Goal: Task Accomplishment & Management: Manage account settings

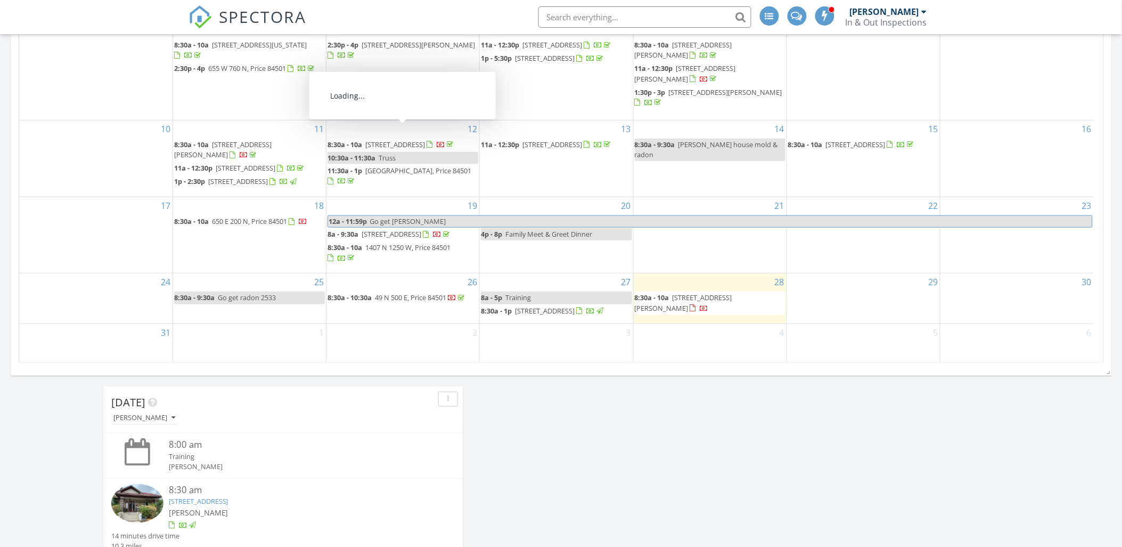
scroll to position [1308, 1141]
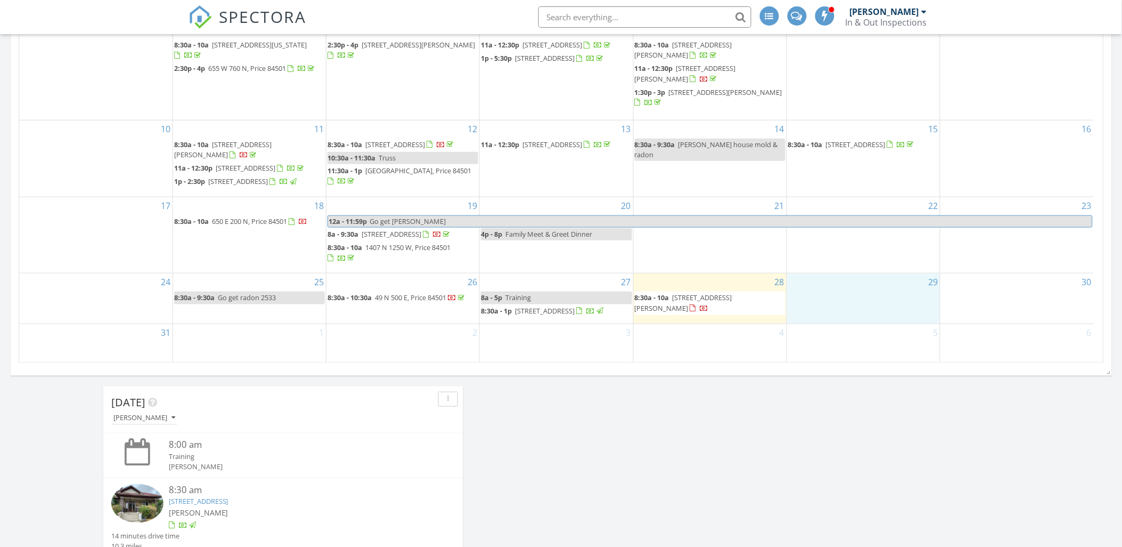
click at [847, 305] on div "29" at bounding box center [863, 298] width 153 height 50
click at [855, 263] on link "Inspection" at bounding box center [862, 260] width 55 height 17
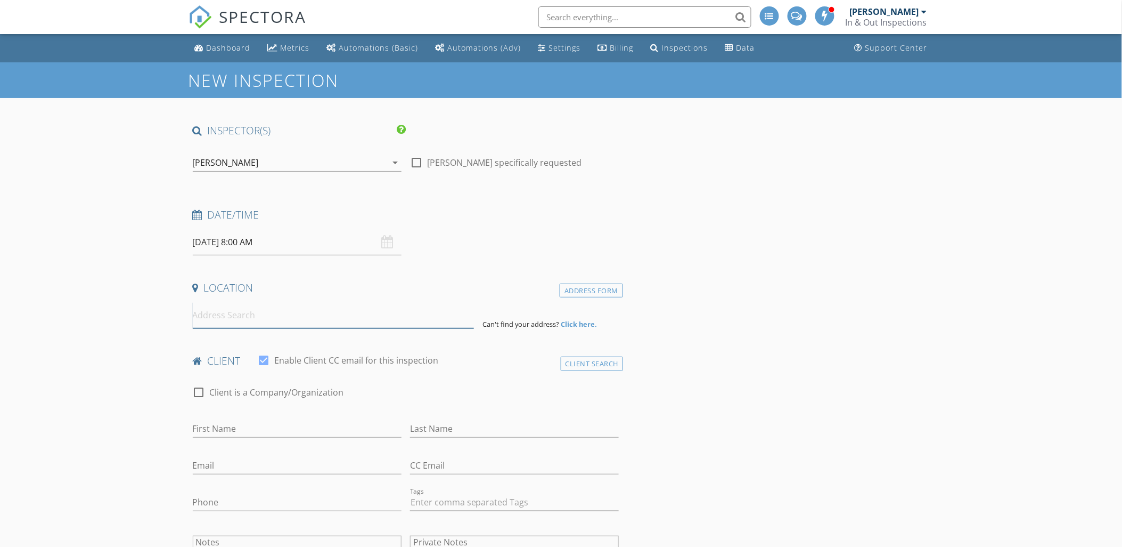
click at [251, 309] on input at bounding box center [333, 315] width 281 height 26
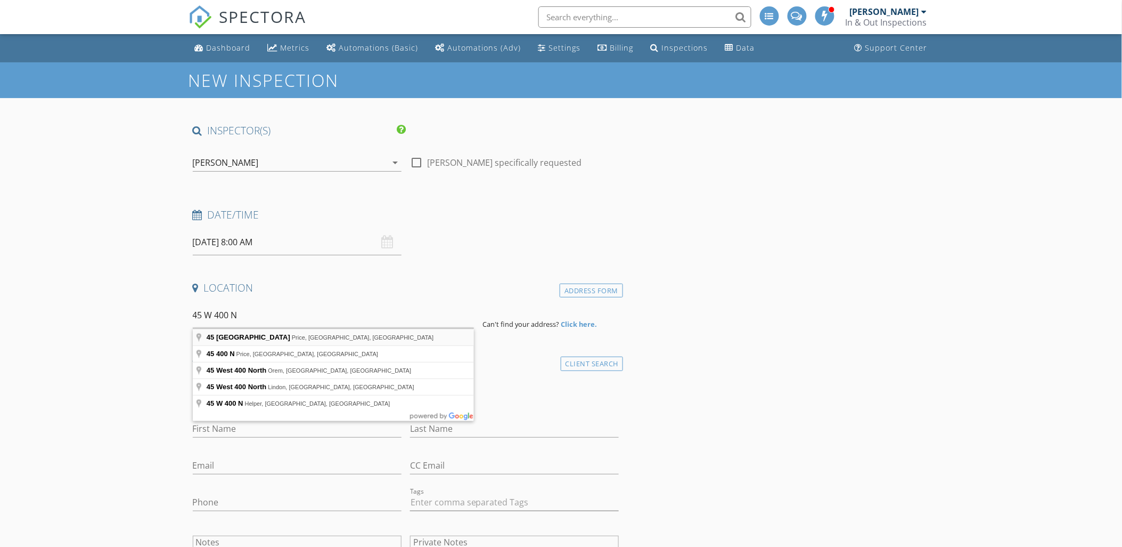
type input "45 East 400th North, Price, UT, USA"
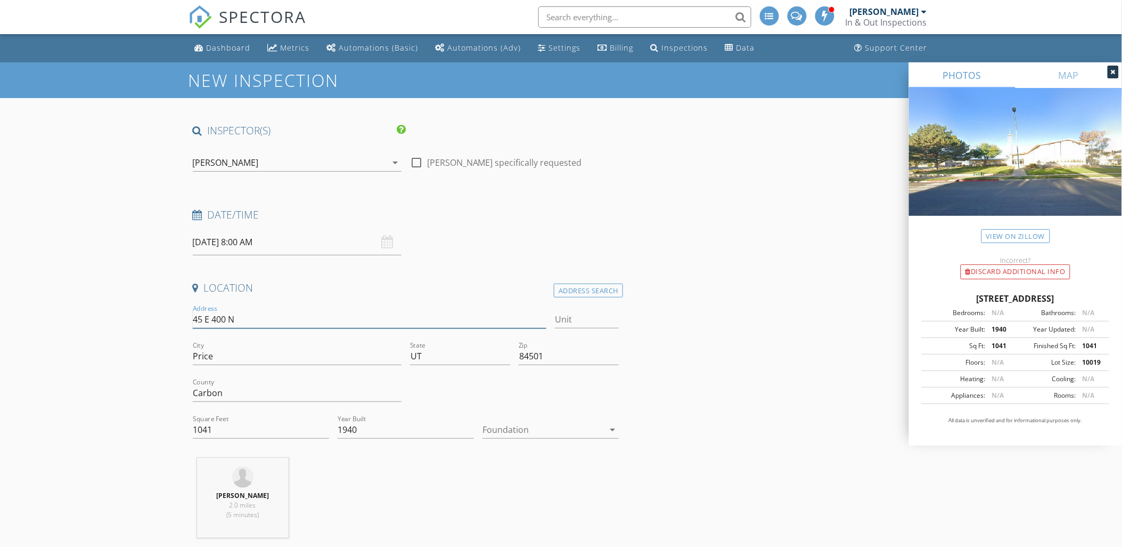
click at [207, 321] on input "45 E 400 N" at bounding box center [370, 320] width 354 height 18
type input "45 w 400 N"
click at [261, 348] on div "City Price" at bounding box center [297, 358] width 209 height 35
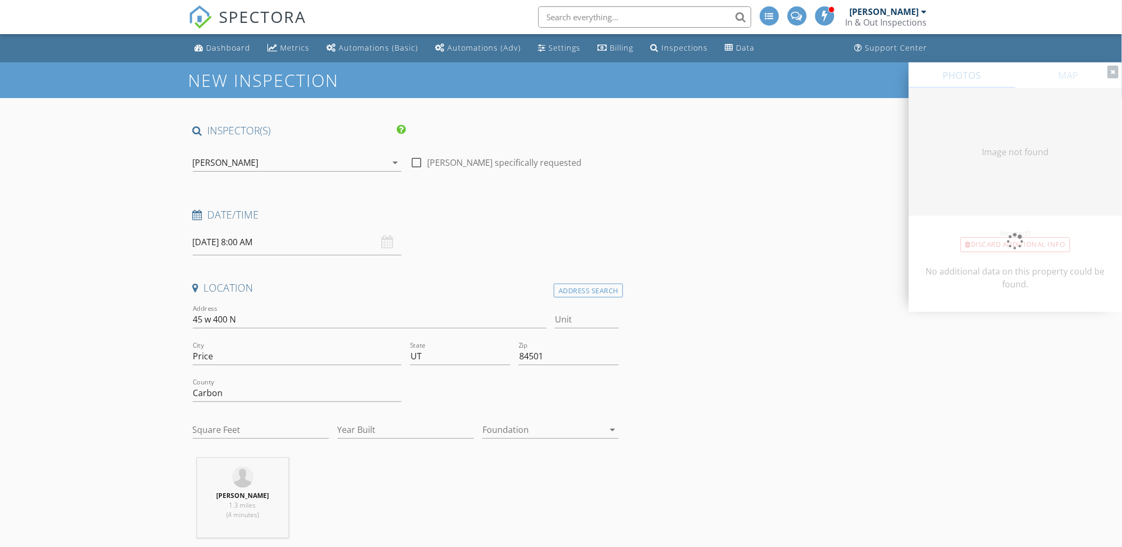
type input "1008"
type input "1937"
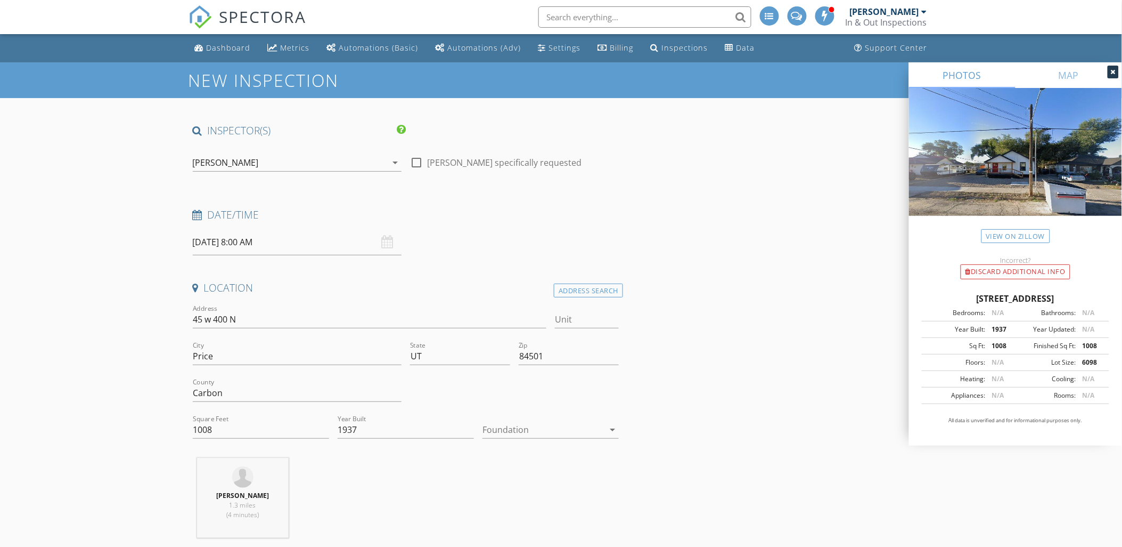
click at [316, 240] on input "08/29/2025 8:00 AM" at bounding box center [297, 242] width 209 height 26
type input "05"
type input "08/29/2025 8:05 AM"
click at [326, 416] on span at bounding box center [323, 418] width 7 height 11
type input "10"
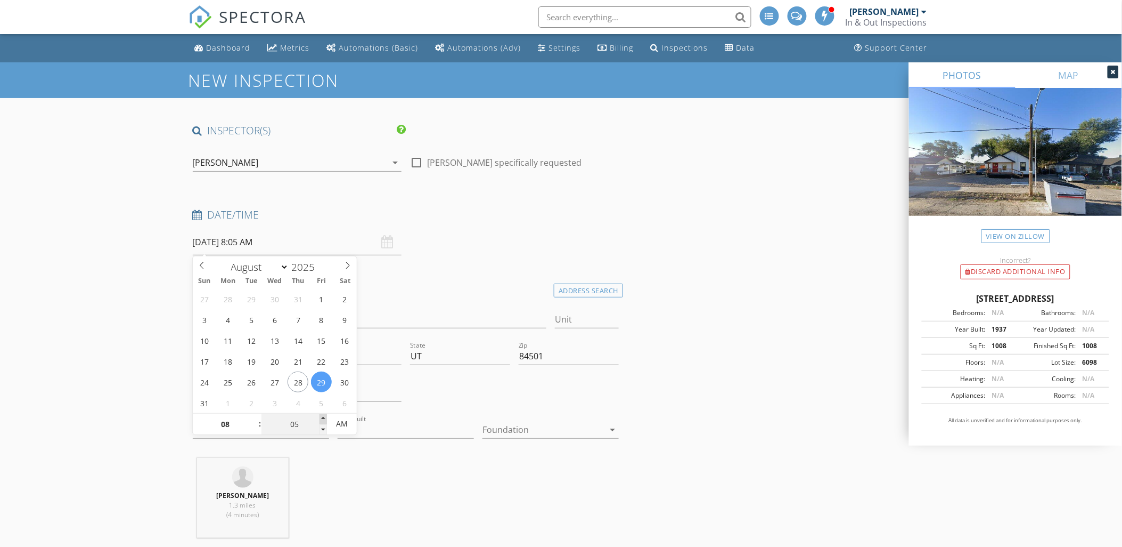
type input "08/29/2025 8:10 AM"
click at [324, 416] on span at bounding box center [323, 418] width 7 height 11
type input "15"
type input "08/29/2025 8:15 AM"
click at [324, 416] on span at bounding box center [323, 418] width 7 height 11
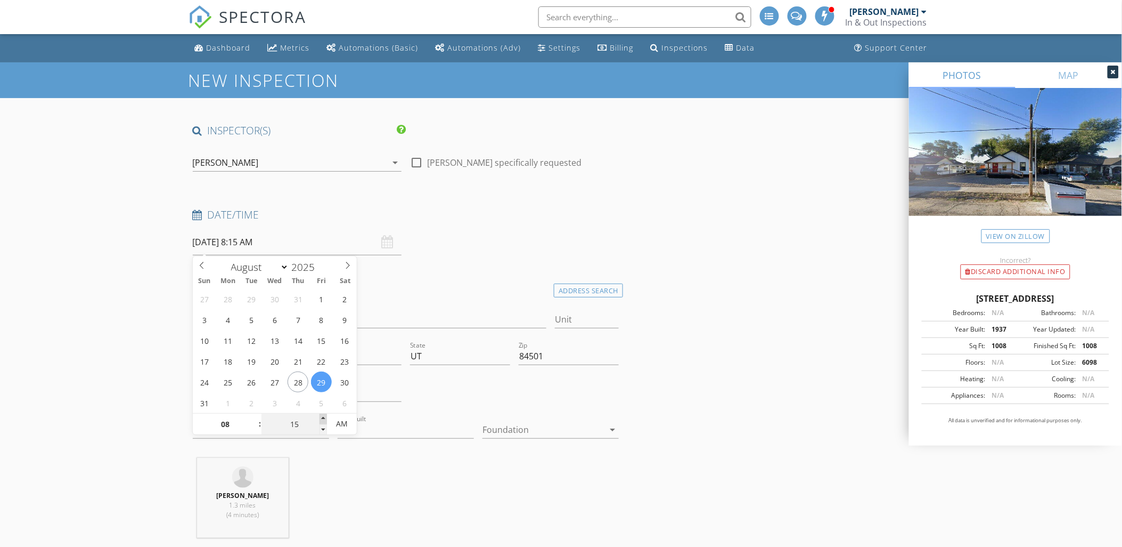
type input "20"
type input "08/29/2025 8:20 AM"
click at [324, 416] on span at bounding box center [323, 418] width 7 height 11
type input "25"
type input "08/29/2025 8:25 AM"
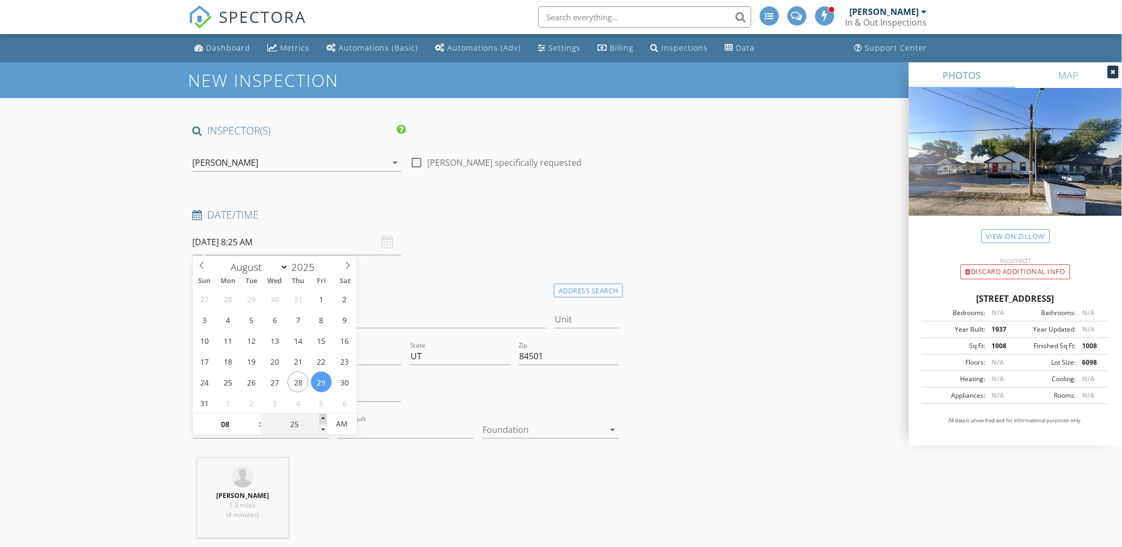
click at [324, 416] on span at bounding box center [323, 418] width 7 height 11
type input "30"
type input "08/29/2025 8:30 AM"
click at [324, 416] on span at bounding box center [323, 418] width 7 height 11
type input "35"
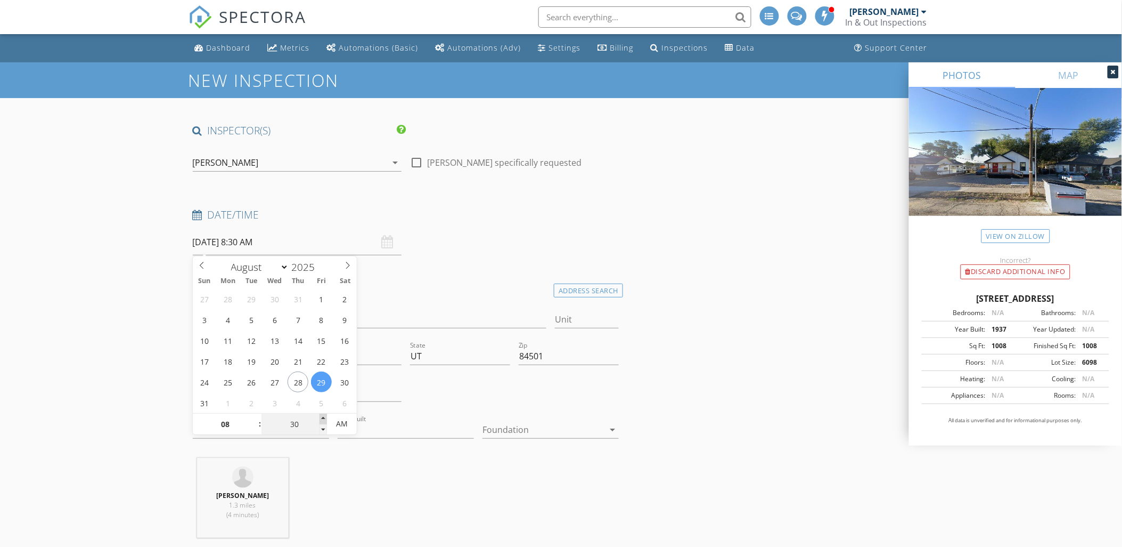
type input "08/29/2025 8:35 AM"
click at [324, 416] on span at bounding box center [323, 418] width 7 height 11
type input "30"
type input "08/29/2025 8:30 AM"
click at [323, 429] on span at bounding box center [323, 429] width 7 height 11
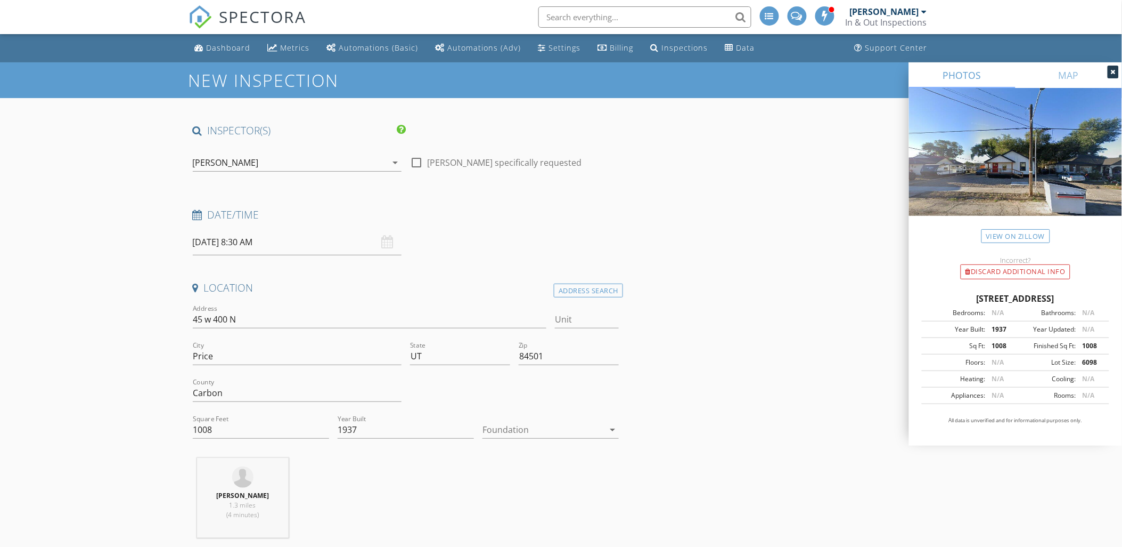
drag, startPoint x: 489, startPoint y: 284, endPoint x: 504, endPoint y: 268, distance: 21.9
click at [490, 284] on h4 "Location" at bounding box center [406, 288] width 427 height 14
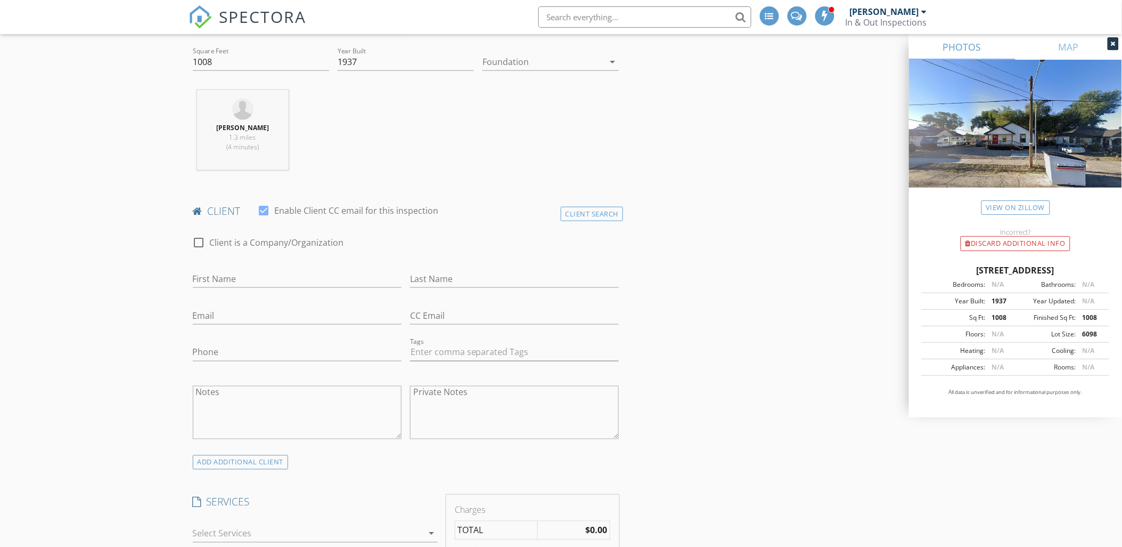
scroll to position [414, 0]
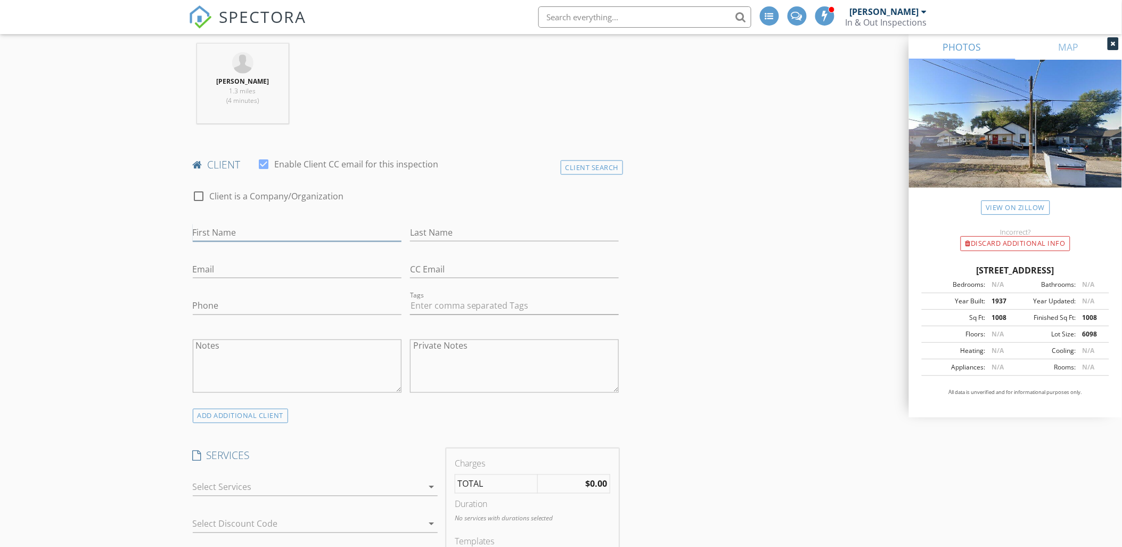
click at [242, 238] on input "First Name" at bounding box center [297, 233] width 209 height 18
type input "Shellace & Thomas"
type input "James"
click at [243, 257] on div "Email" at bounding box center [297, 271] width 209 height 35
click at [209, 272] on input "Email" at bounding box center [297, 269] width 209 height 18
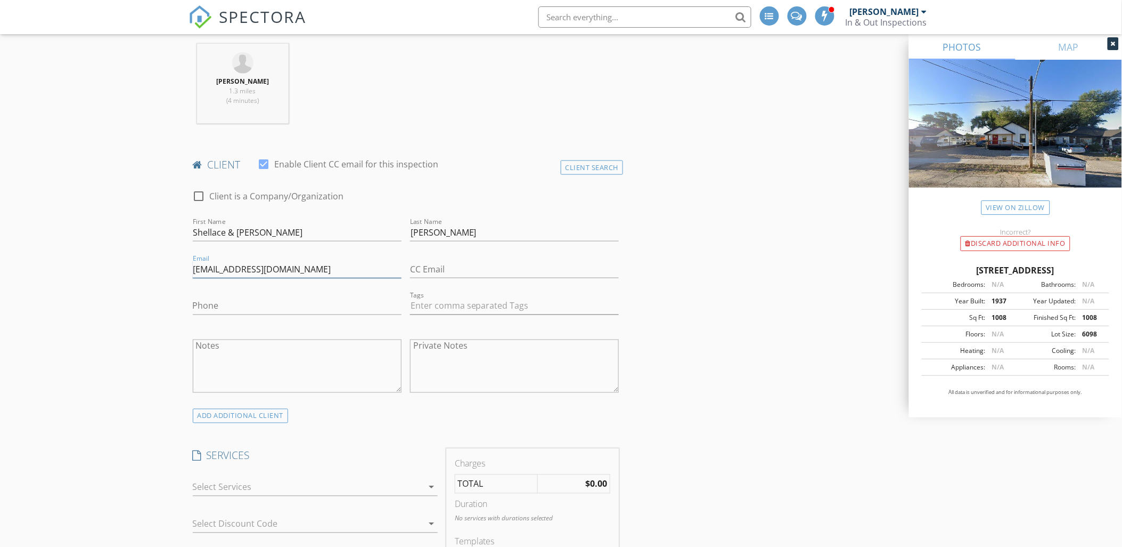
type input "maplegroveinvestors@gmail.com"
click at [446, 270] on input "CC Email" at bounding box center [514, 269] width 209 height 18
type input "tommyjasmina@yahoo.com"
click at [215, 306] on input "Phone" at bounding box center [297, 309] width 209 height 18
type input "435-459-9724"
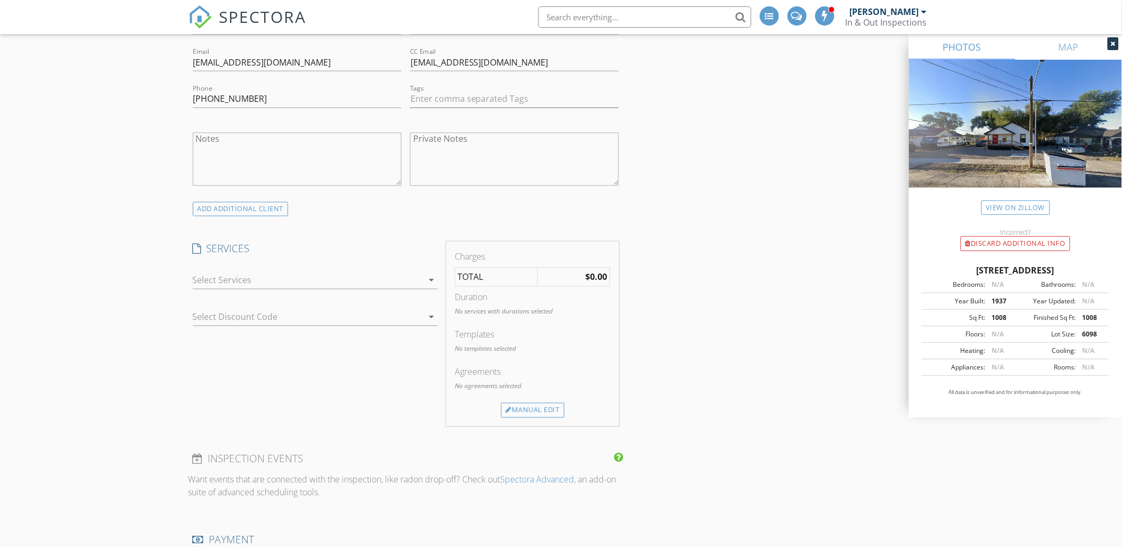
scroll to position [651, 0]
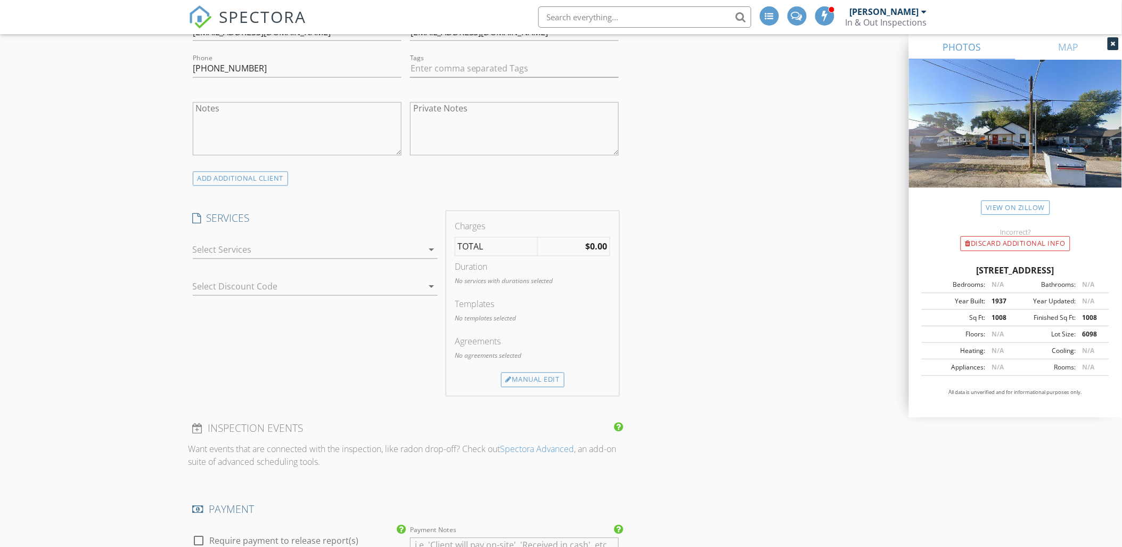
click at [432, 250] on icon "arrow_drop_down" at bounding box center [431, 249] width 13 height 13
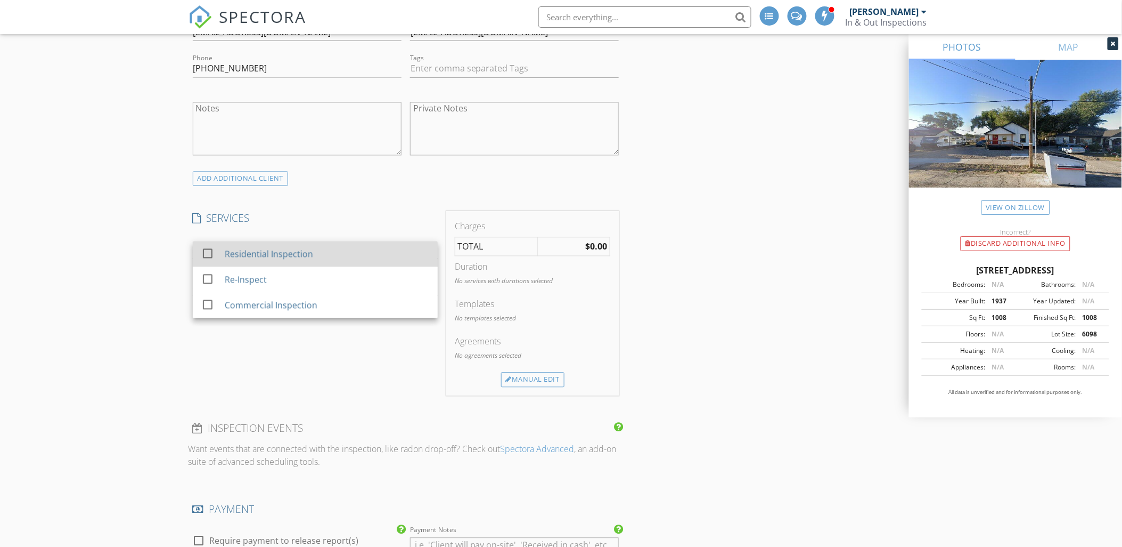
click at [205, 252] on div at bounding box center [208, 253] width 18 height 18
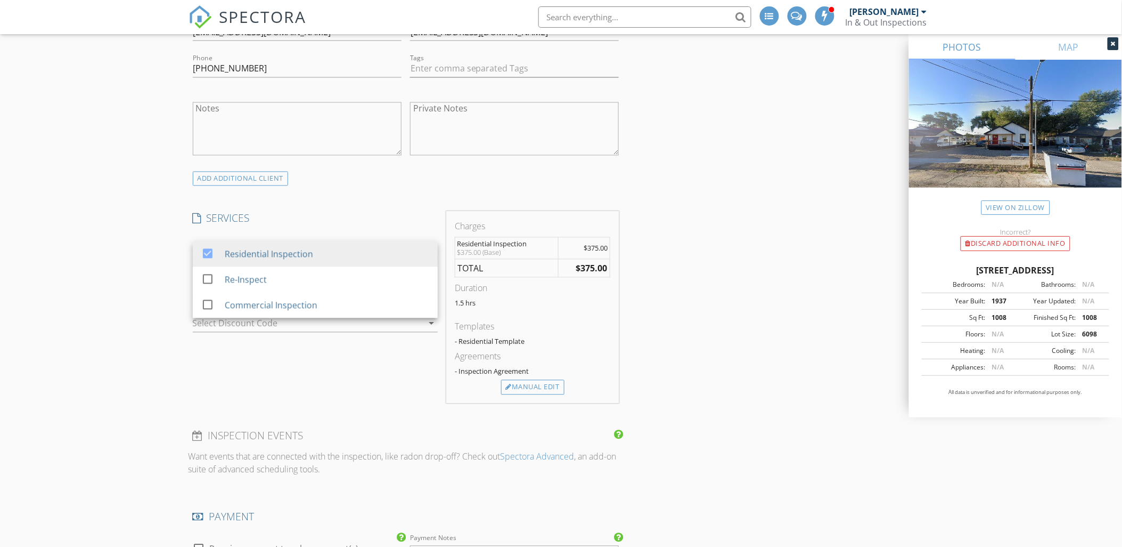
click at [706, 226] on div "INSPECTOR(S) check_box Ryan Peterson PRIMARY Ryan Peterson arrow_drop_down chec…" at bounding box center [562, 423] width 746 height 1901
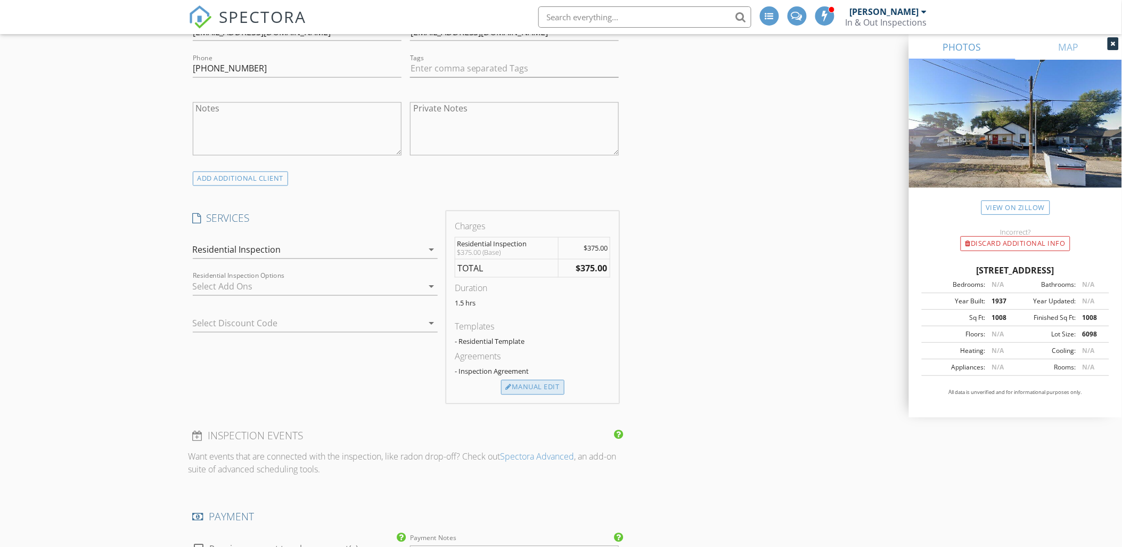
click at [536, 389] on div "Manual Edit" at bounding box center [532, 387] width 63 height 15
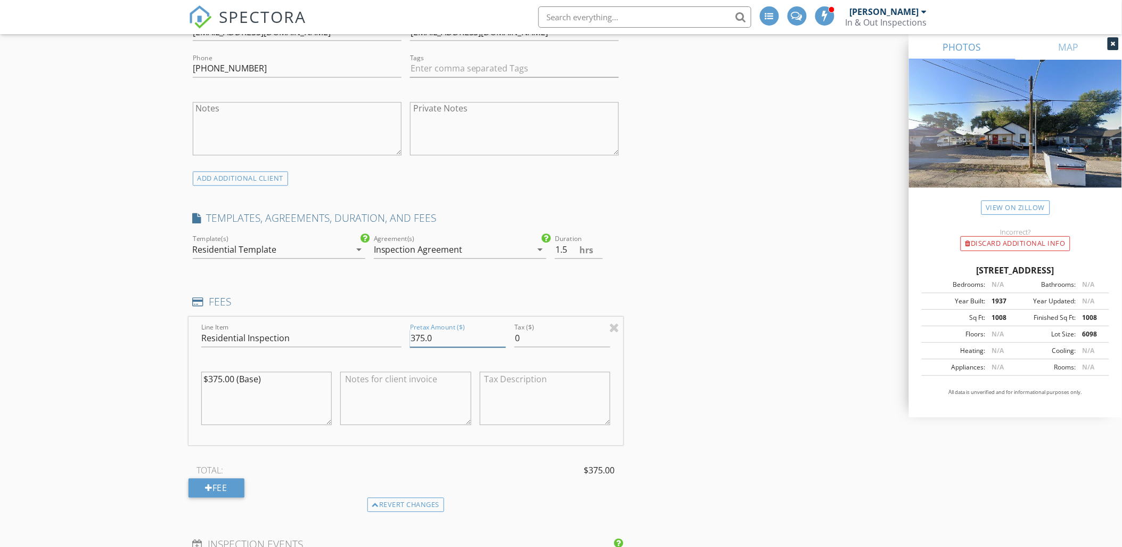
click at [416, 337] on input "375.0" at bounding box center [458, 339] width 96 height 18
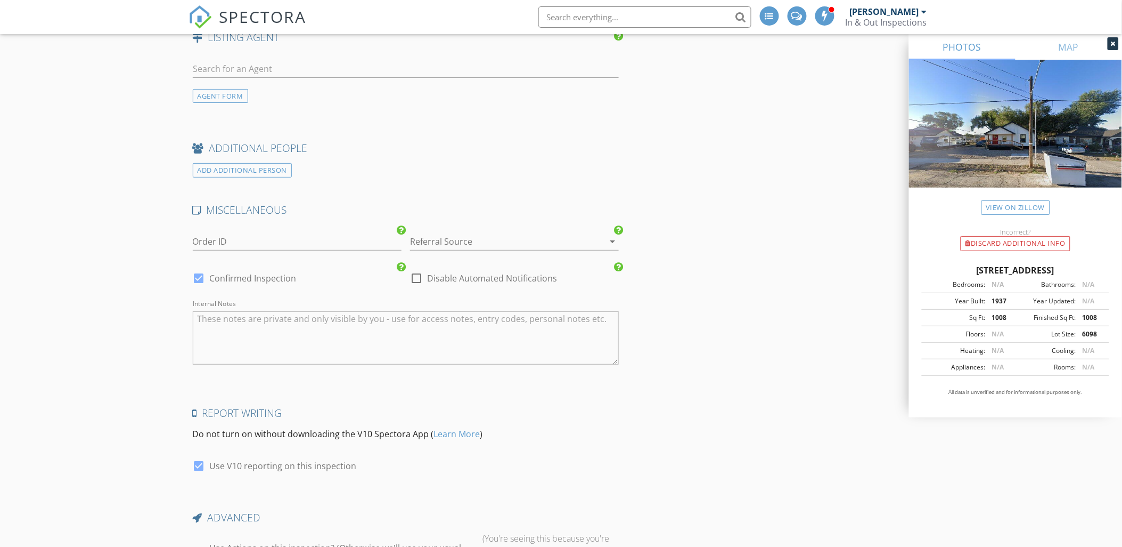
scroll to position [1612, 0]
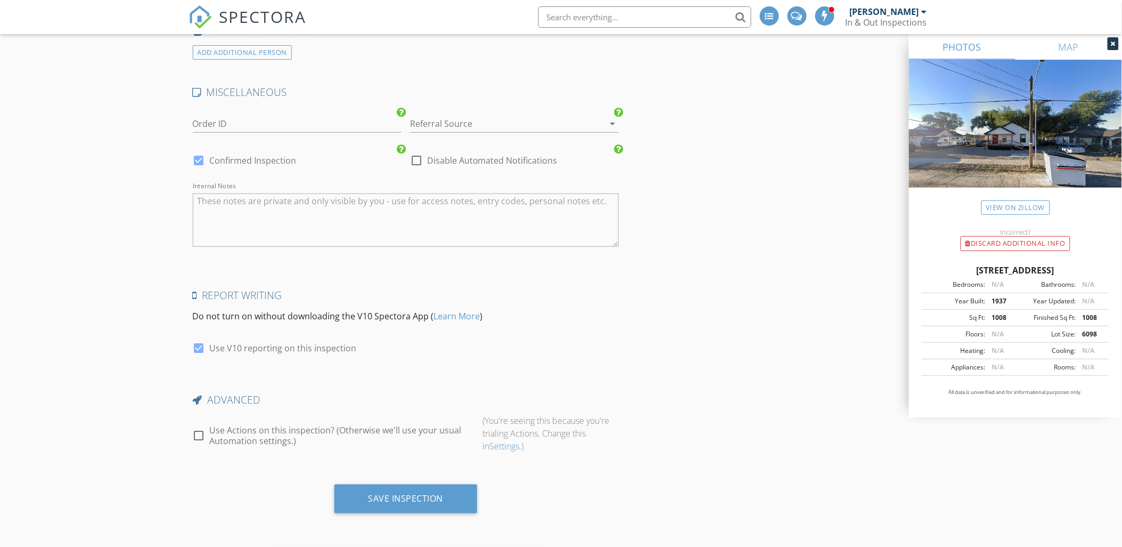
type input "475.0"
click at [197, 437] on div at bounding box center [199, 435] width 18 height 18
checkbox input "true"
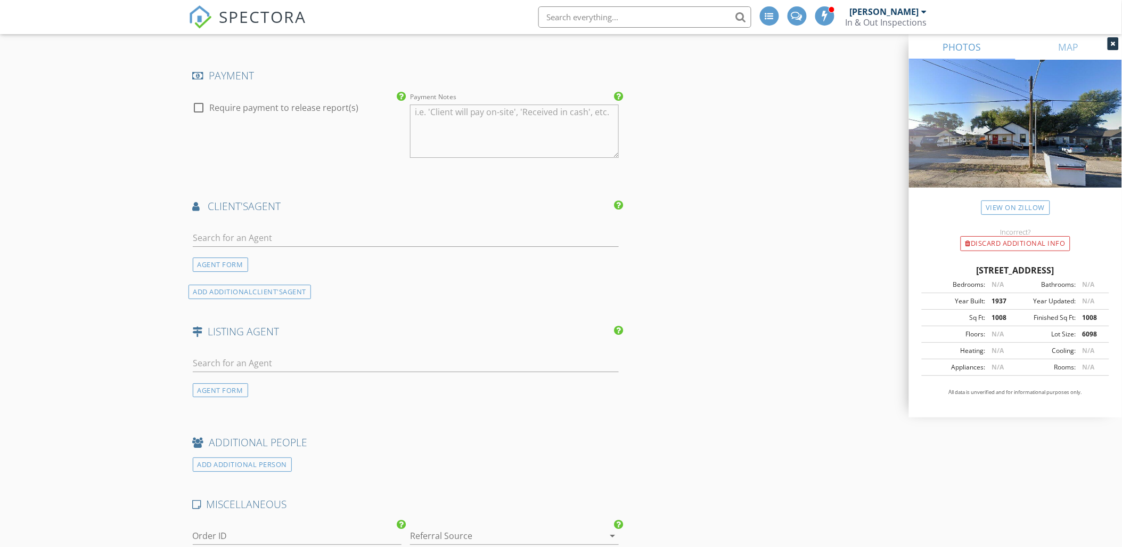
scroll to position [1198, 0]
click at [226, 238] on input "text" at bounding box center [406, 240] width 427 height 18
type input "carl"
click at [269, 260] on div "Carla Saccomano" at bounding box center [256, 258] width 66 height 13
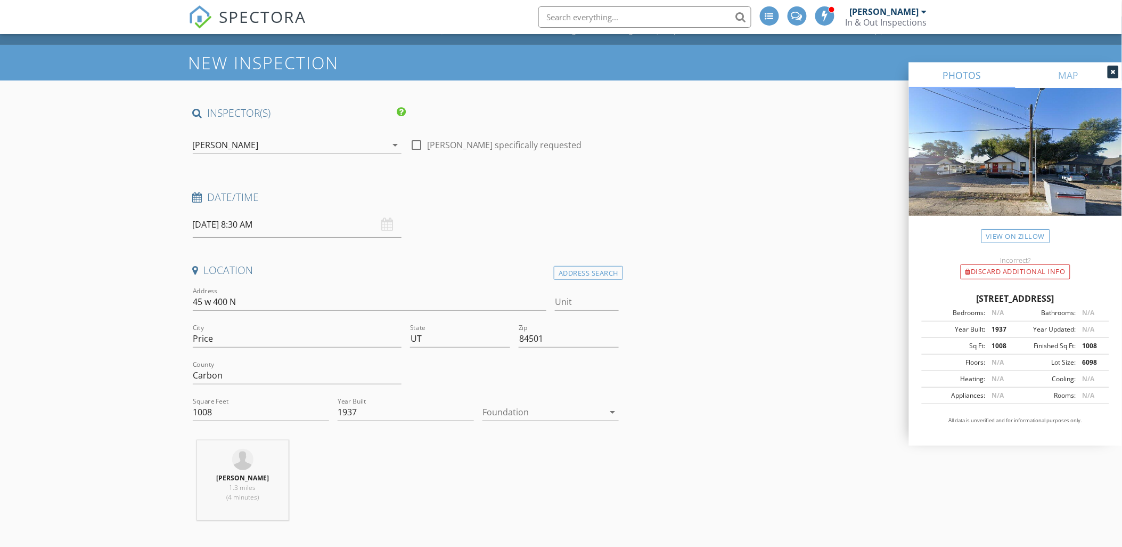
scroll to position [0, 0]
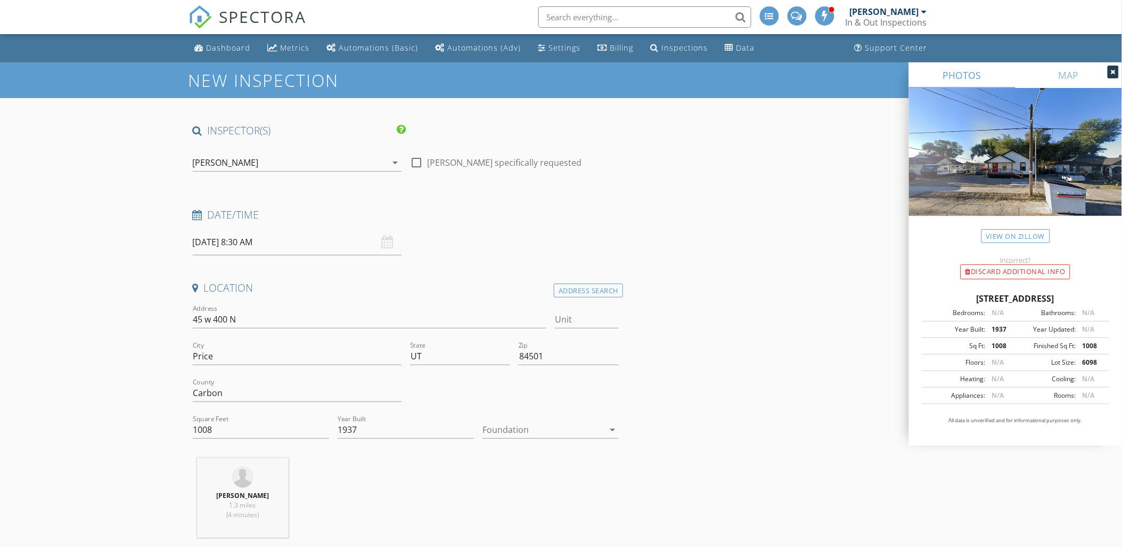
click at [998, 165] on img at bounding box center [1015, 164] width 213 height 153
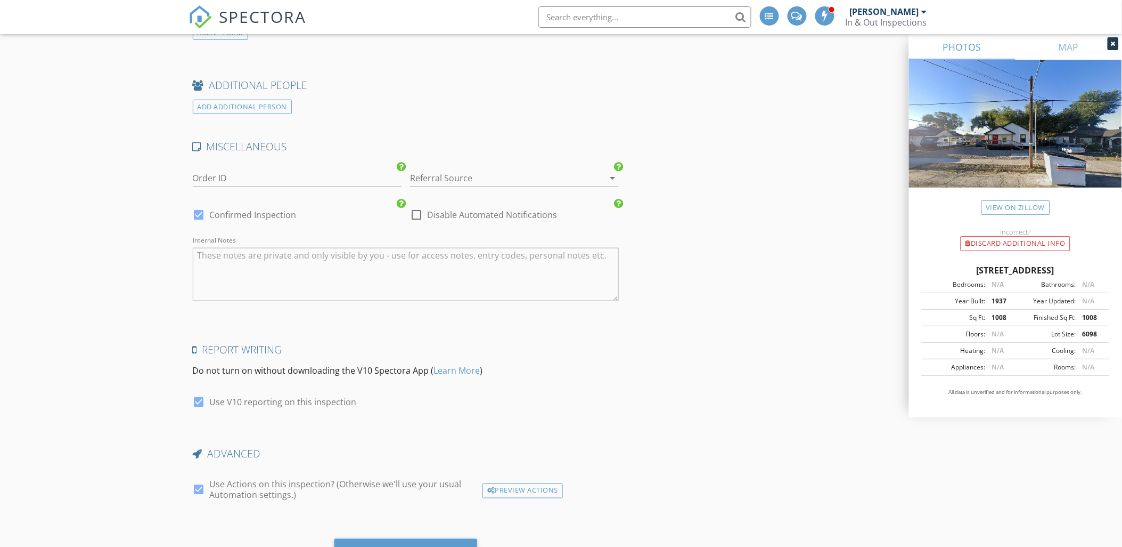
scroll to position [1815, 0]
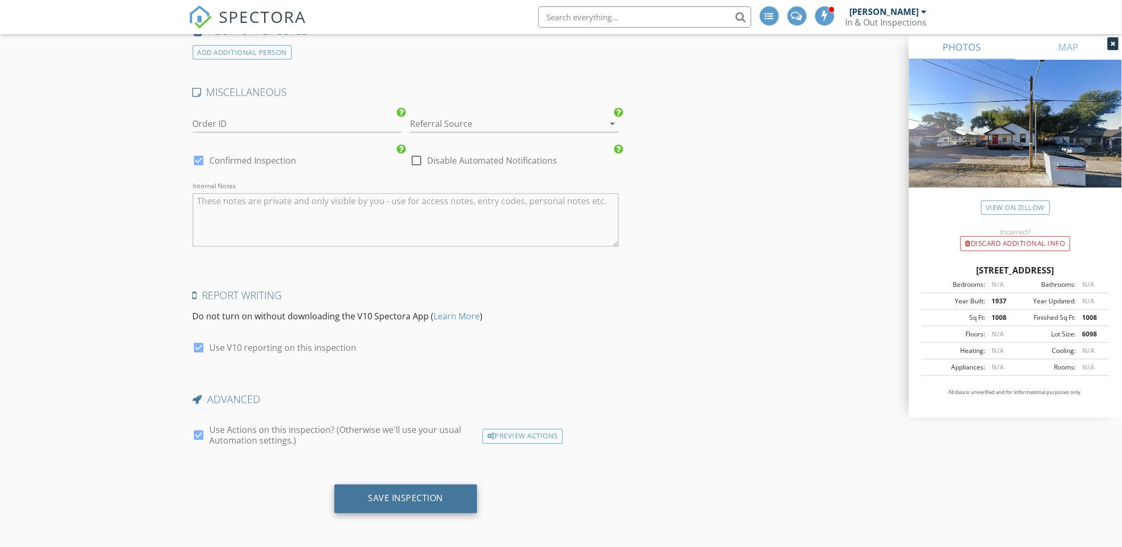
click at [444, 494] on div "Save Inspection" at bounding box center [406, 498] width 143 height 29
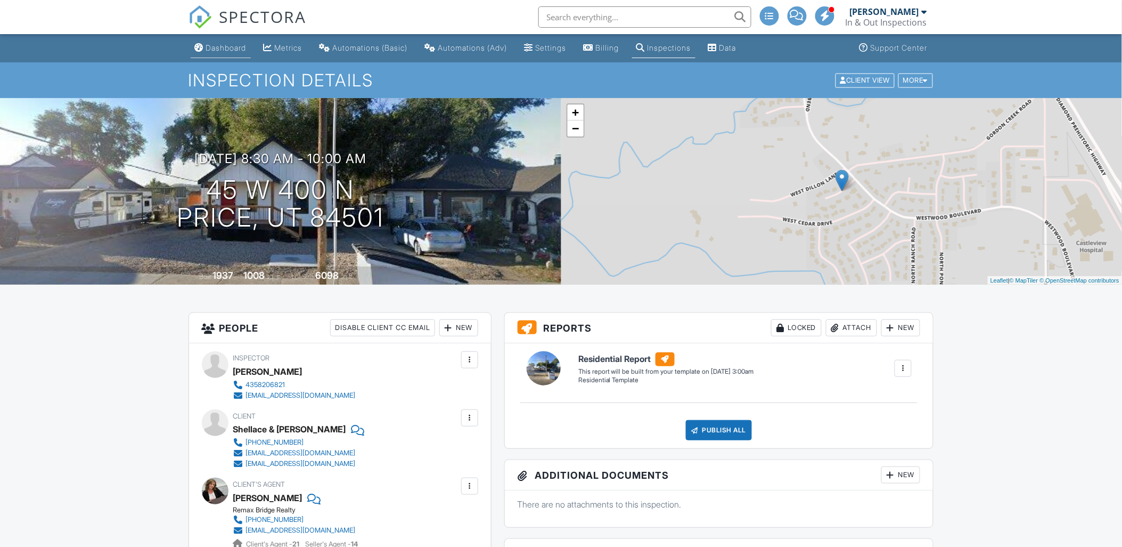
click at [225, 46] on div "Dashboard" at bounding box center [226, 47] width 40 height 9
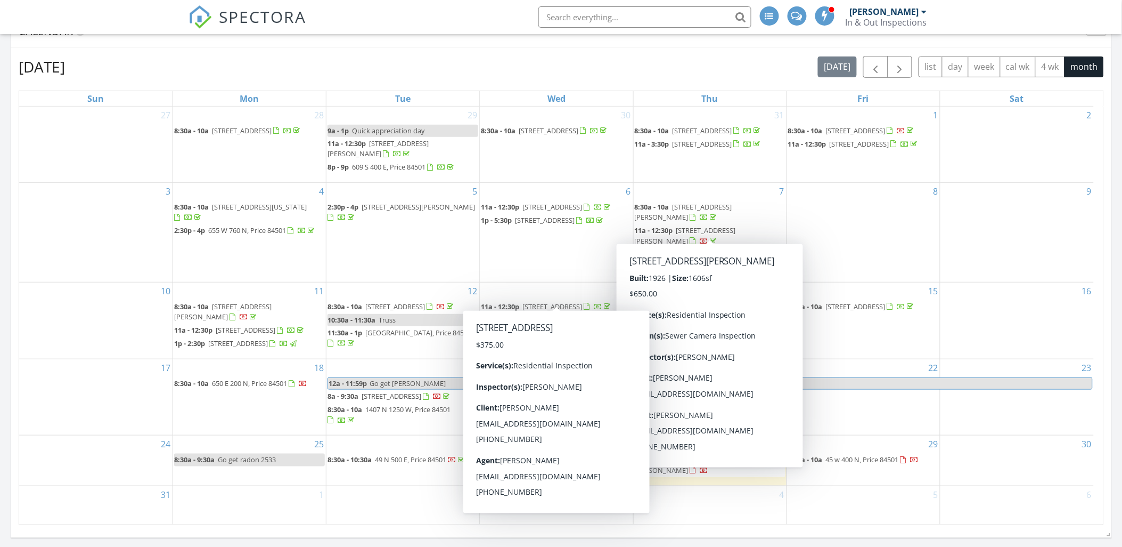
scroll to position [236, 0]
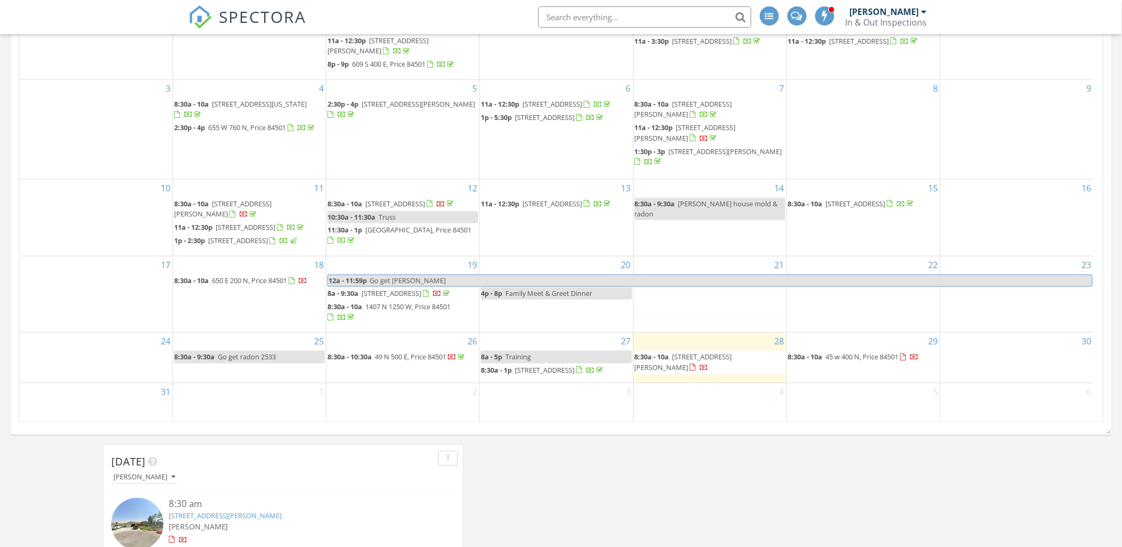
click at [642, 438] on div "Today Ryan Peterson 8:30 am 55 S 775 E, Ferron, UT 84523 Ryan Peterson 1 hours …" at bounding box center [561, 546] width 1122 height 1289
click at [545, 366] on span "40 Garden St, Helper 84526" at bounding box center [545, 370] width 60 height 10
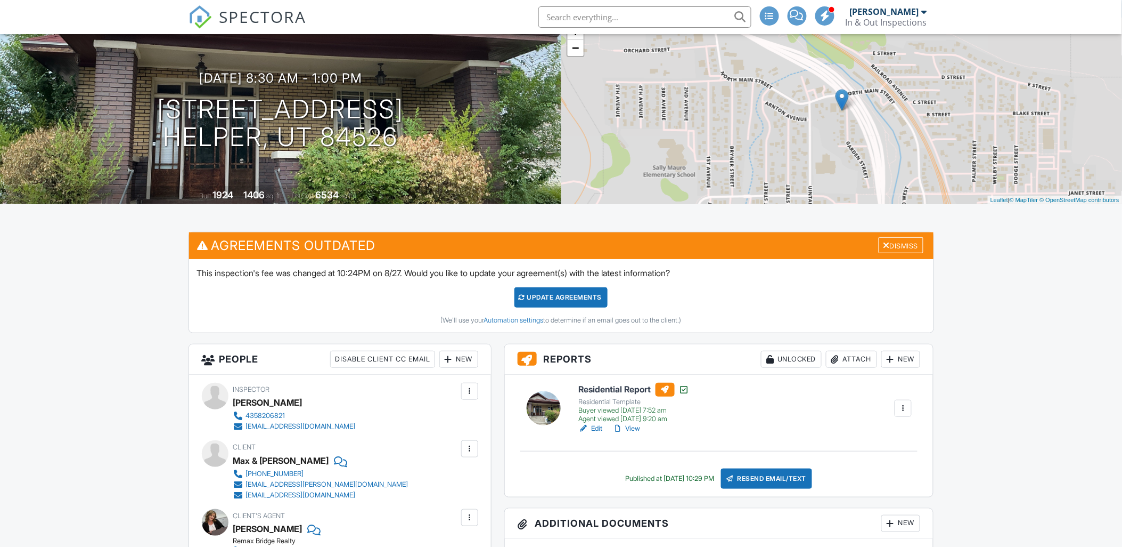
scroll to position [59, 0]
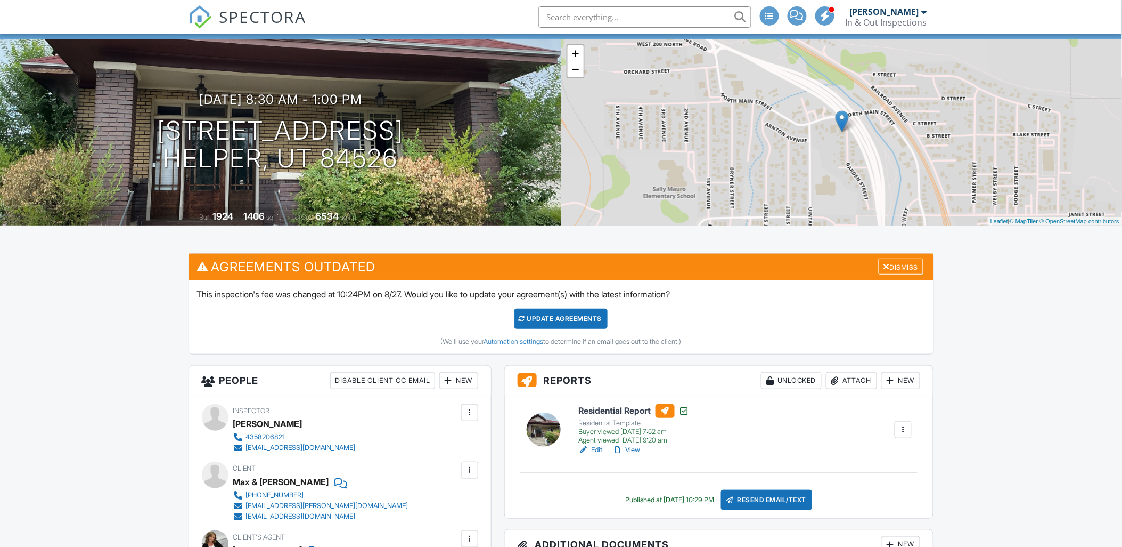
click at [634, 446] on link "View" at bounding box center [627, 449] width 28 height 11
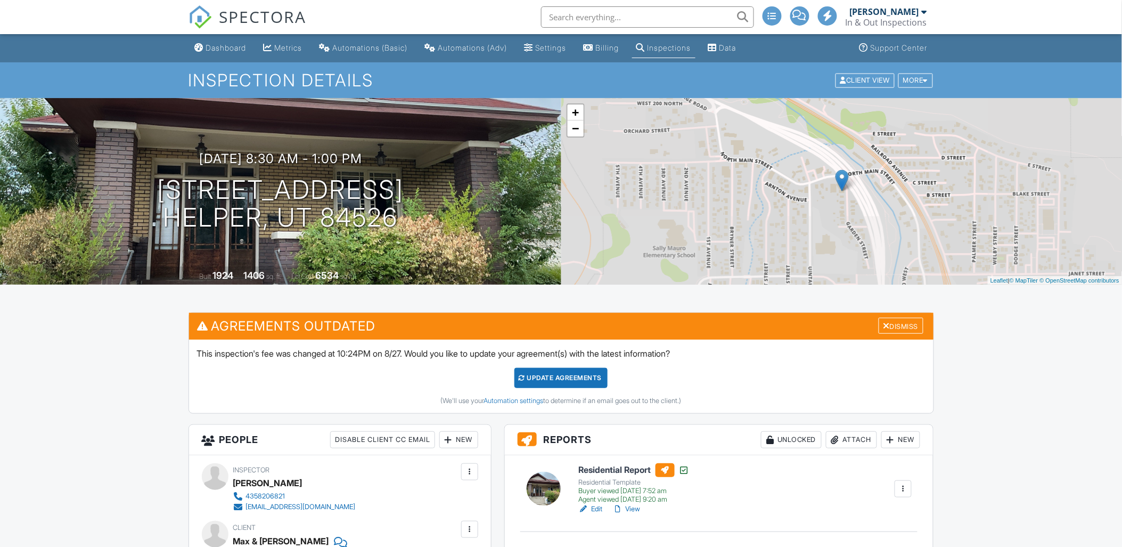
click at [215, 46] on div "Dashboard" at bounding box center [226, 47] width 40 height 9
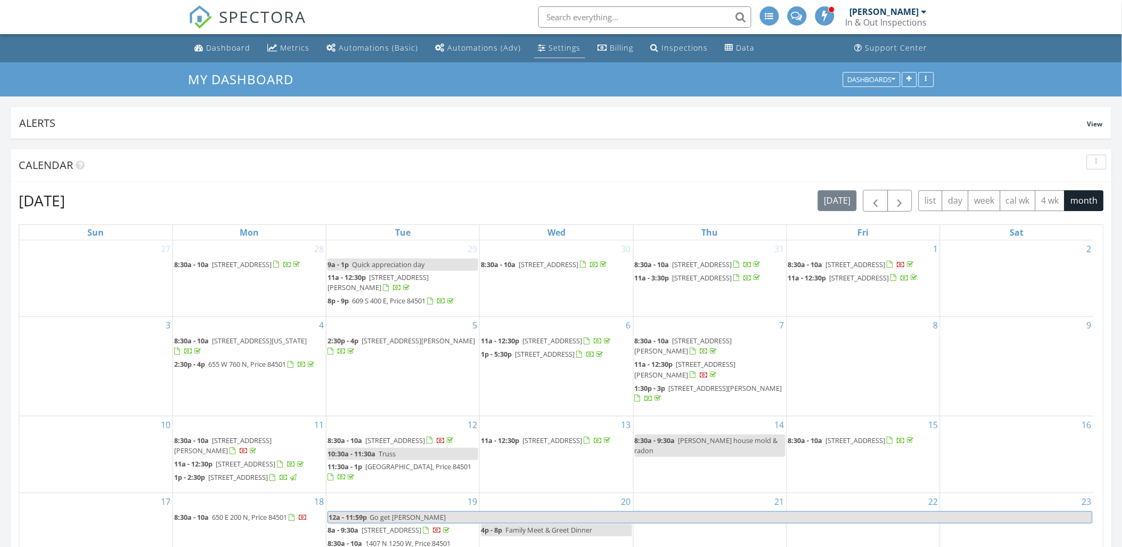
click at [556, 49] on div "Settings" at bounding box center [565, 48] width 32 height 10
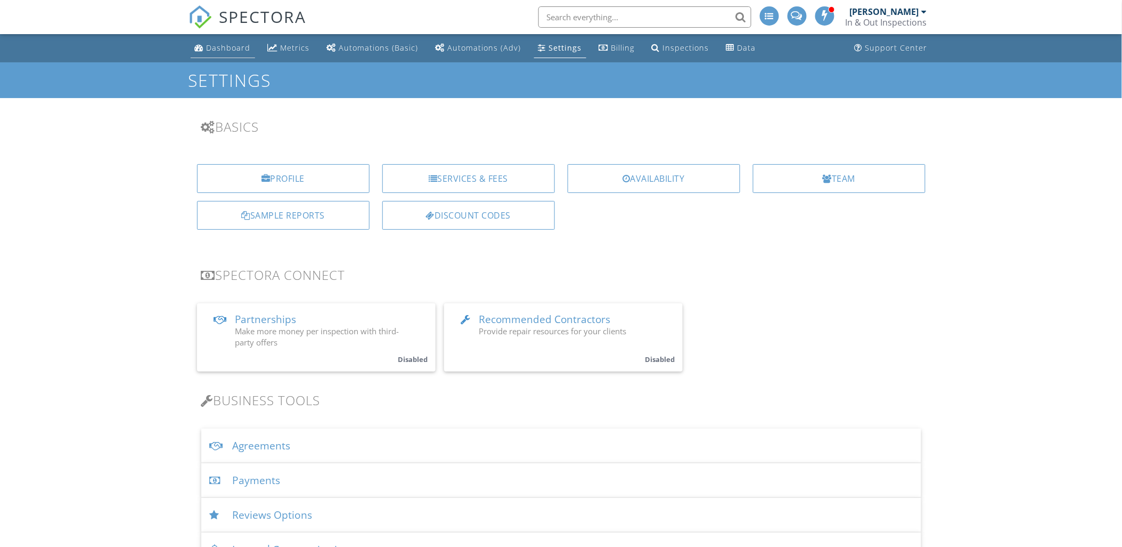
click at [211, 49] on div "Dashboard" at bounding box center [229, 48] width 44 height 10
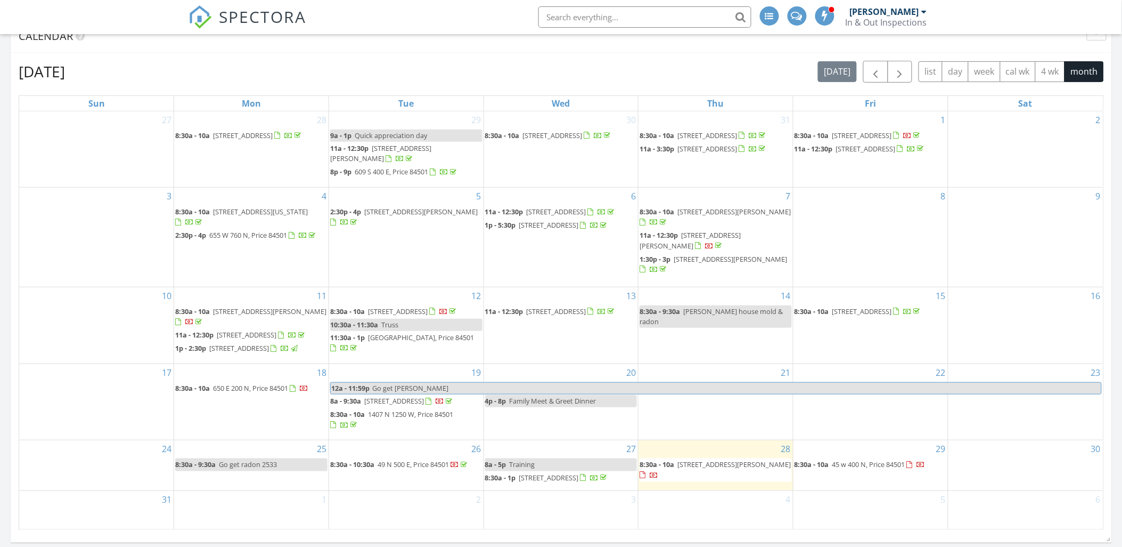
scroll to position [177, 0]
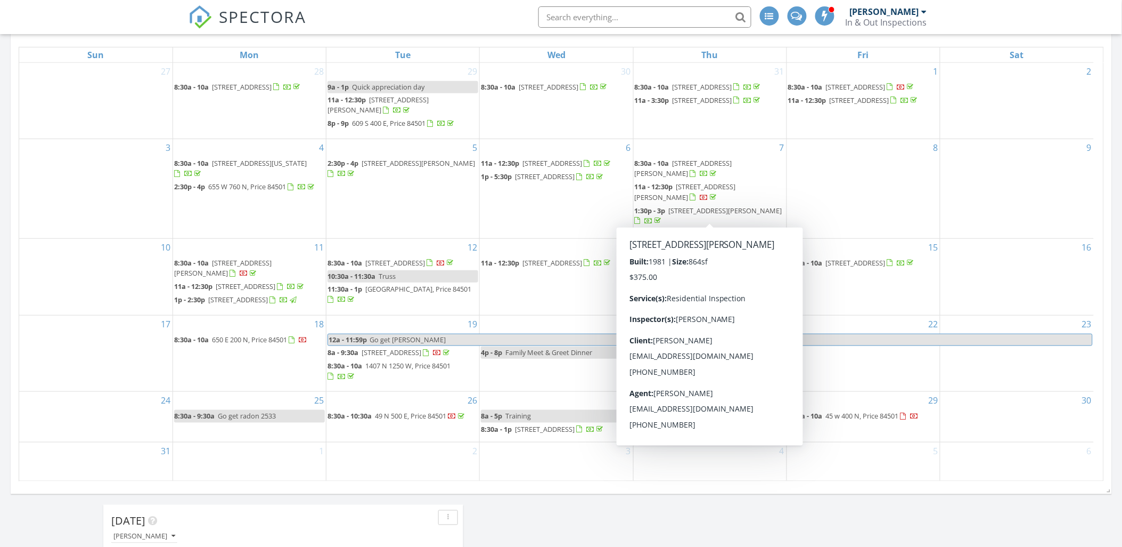
click at [975, 277] on div "16" at bounding box center [1017, 277] width 153 height 76
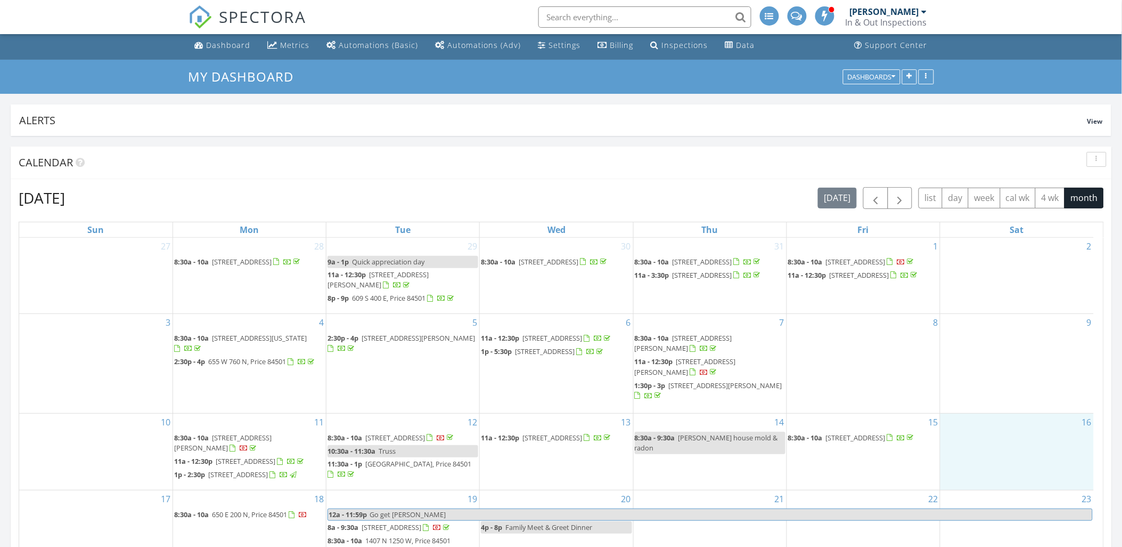
scroll to position [0, 0]
